Goal: Book appointment/travel/reservation

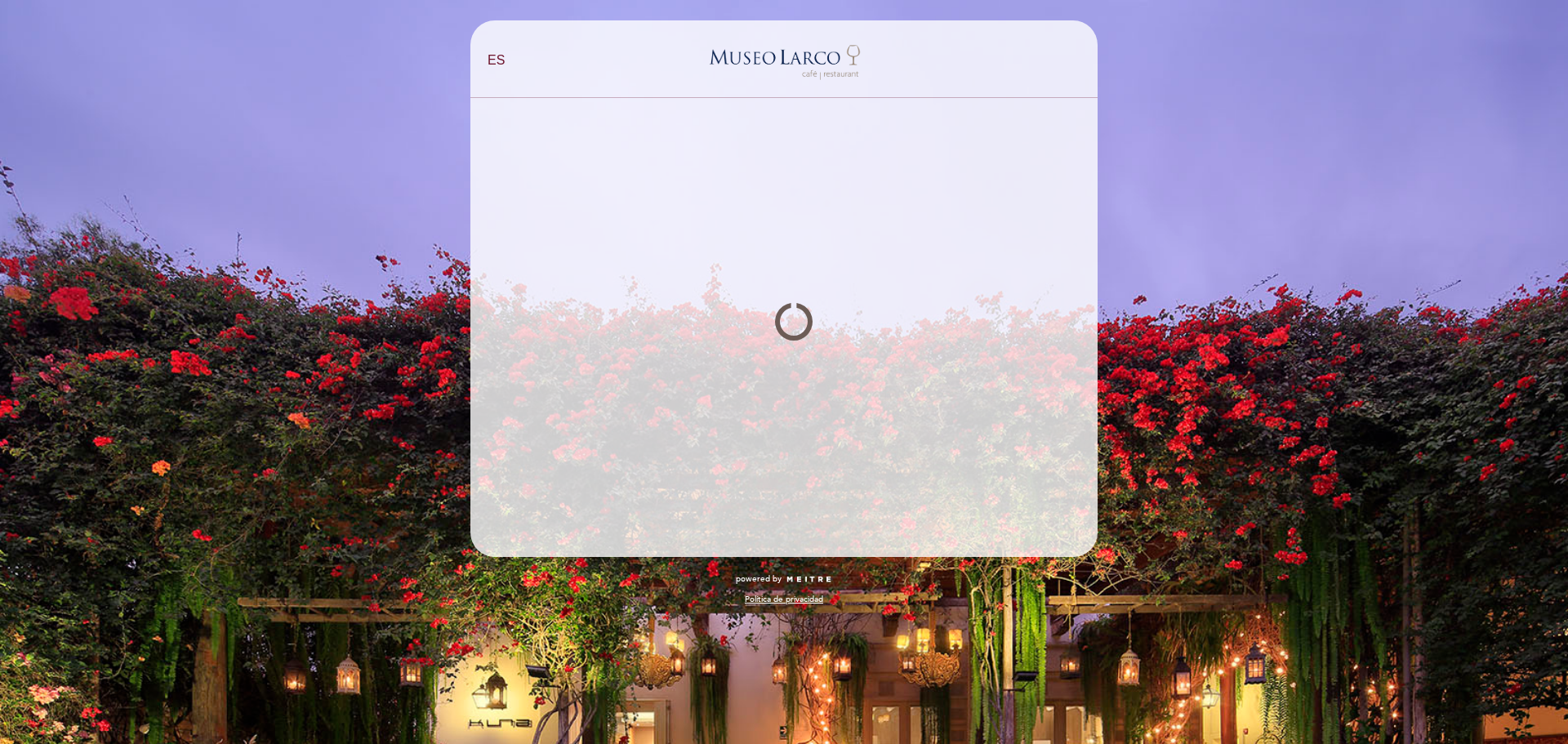
select select "es"
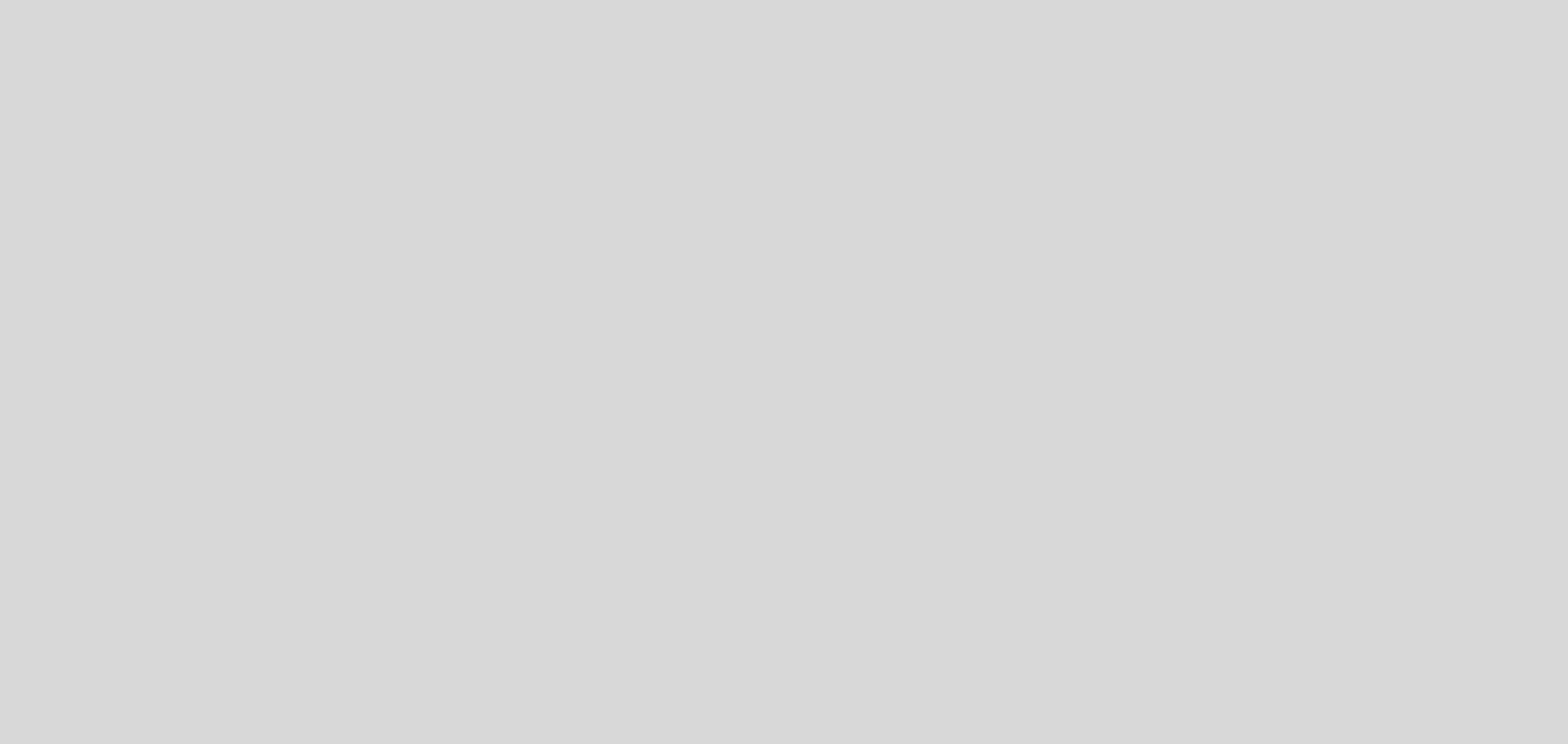
select select "es"
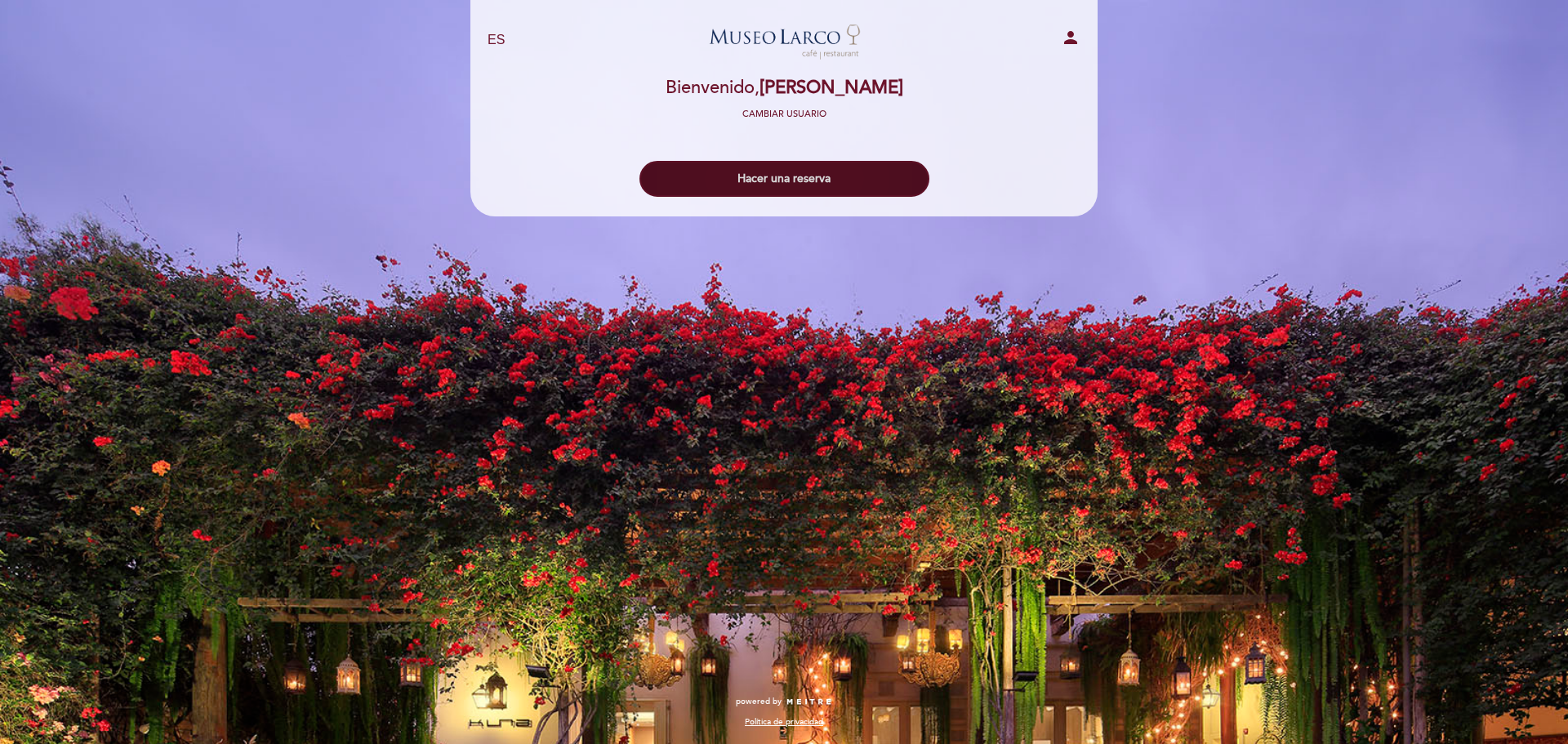
click at [796, 175] on button "Hacer una reserva" at bounding box center [784, 179] width 290 height 36
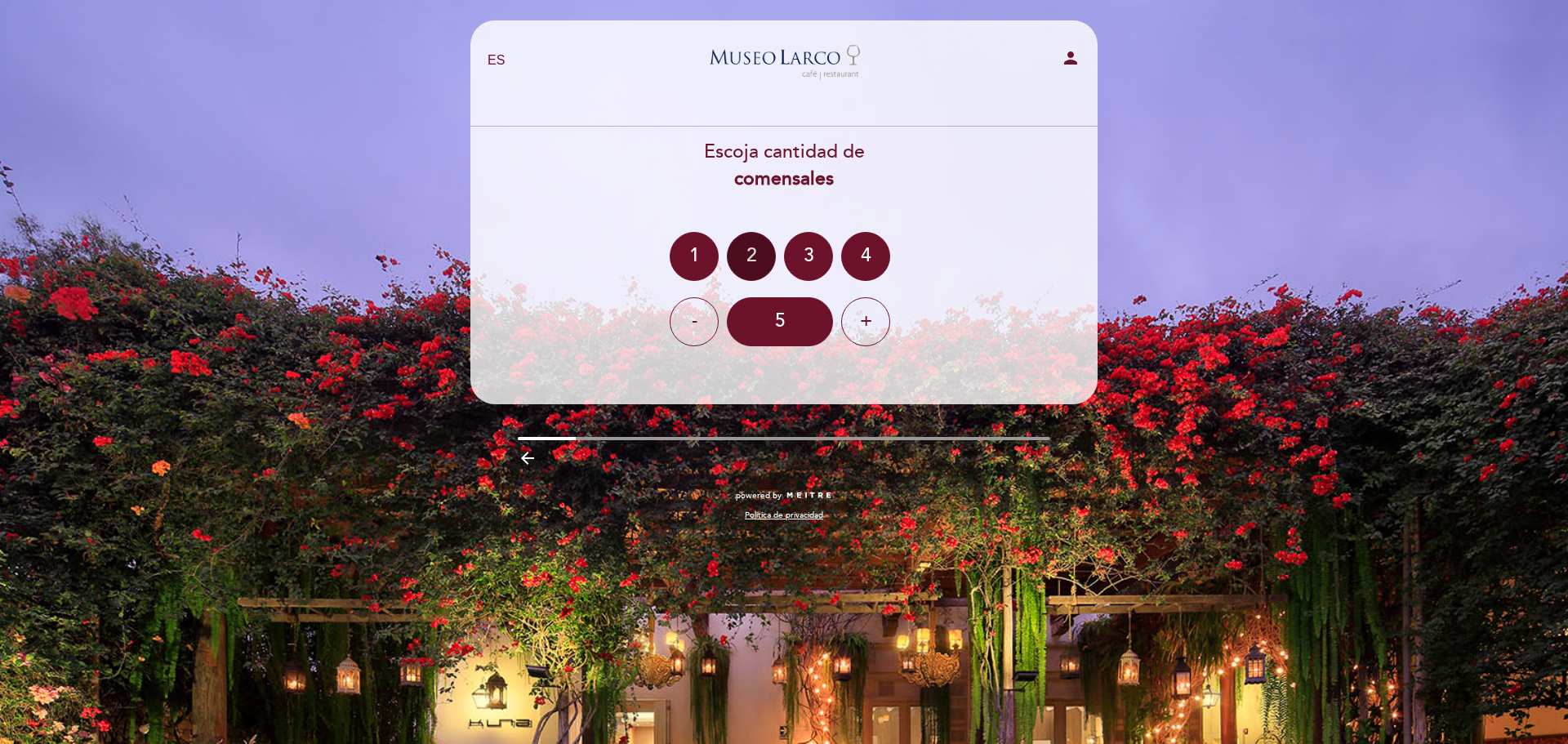
click at [753, 259] on div "2" at bounding box center [751, 256] width 49 height 49
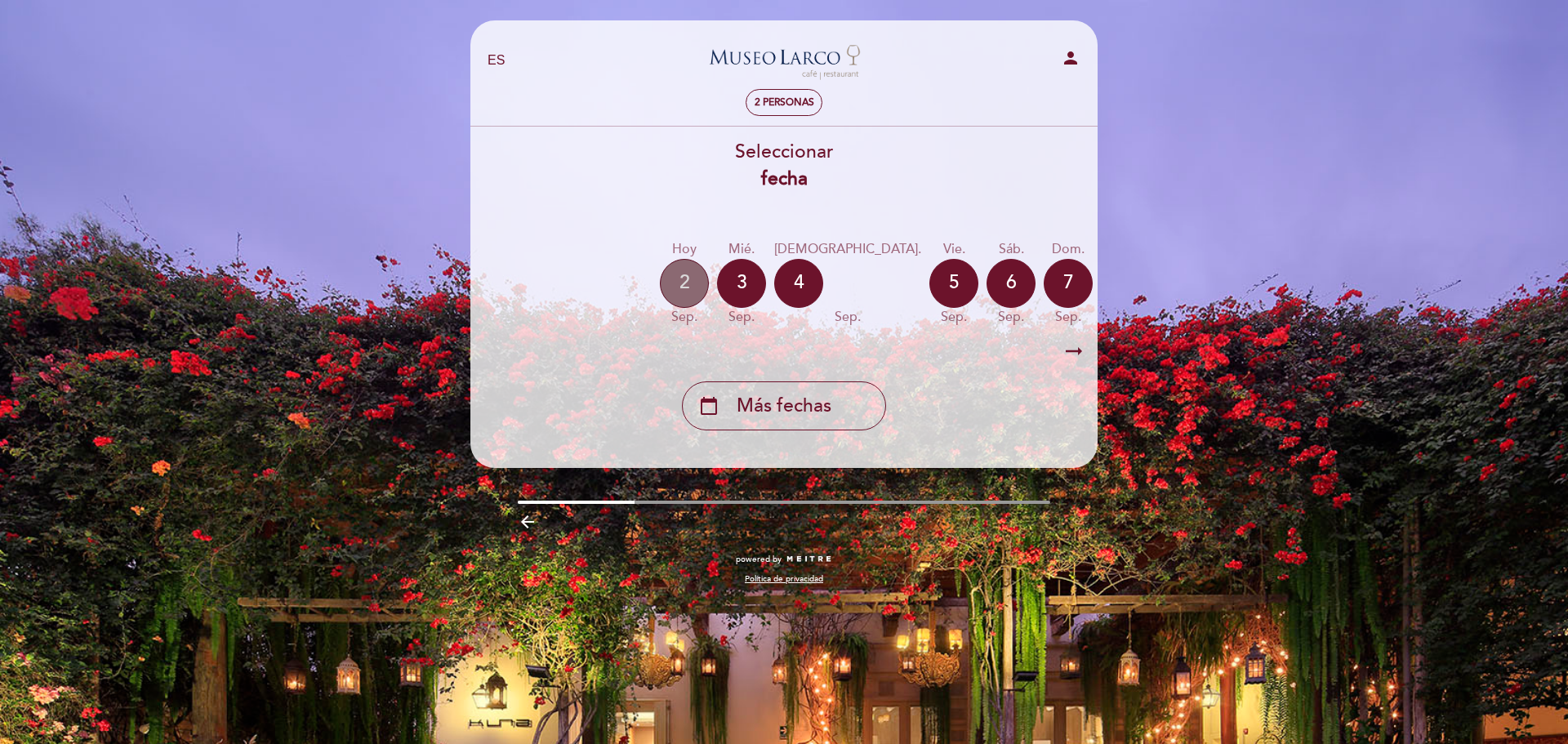
click at [677, 281] on div "2" at bounding box center [684, 283] width 49 height 49
